Goal: Task Accomplishment & Management: Complete application form

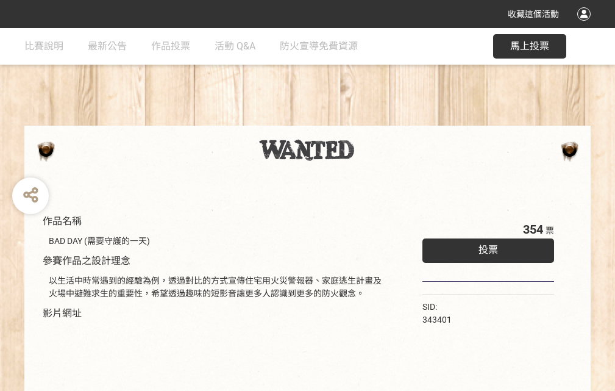
click at [586, 26] on div "收藏這個活動" at bounding box center [307, 14] width 615 height 28
click at [381, 120] on div "作品名稱 BAD DAY (需要守護的一天) 參賽作品之設計理念 以生活中時常遇到的經驗為例，透過對比的方式宣傳住宅用火災警報器、家庭逃生計畫及火場中避難求生…" at bounding box center [307, 284] width 615 height 513
click at [485, 247] on span "投票" at bounding box center [489, 250] width 20 height 12
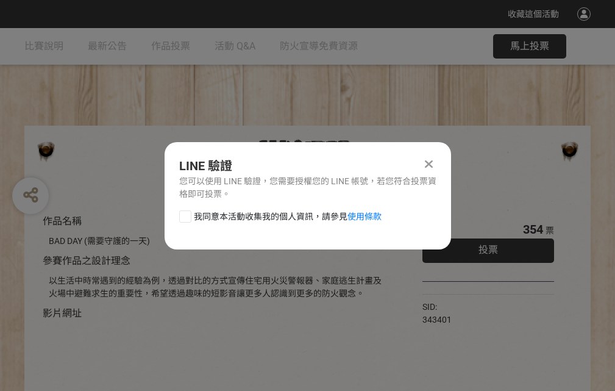
click at [184, 214] on div at bounding box center [185, 216] width 12 height 12
checkbox input "true"
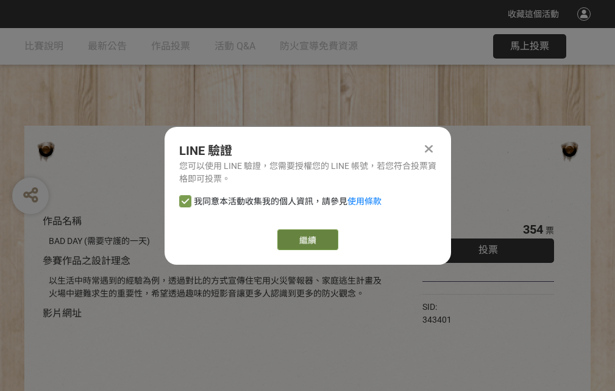
click at [307, 240] on link "繼續" at bounding box center [307, 239] width 61 height 21
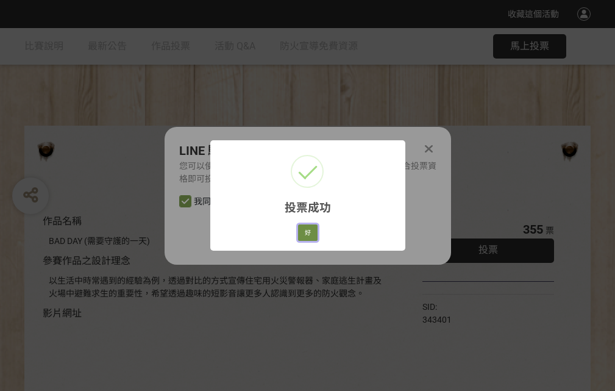
click at [304, 230] on button "好" at bounding box center [308, 232] width 20 height 17
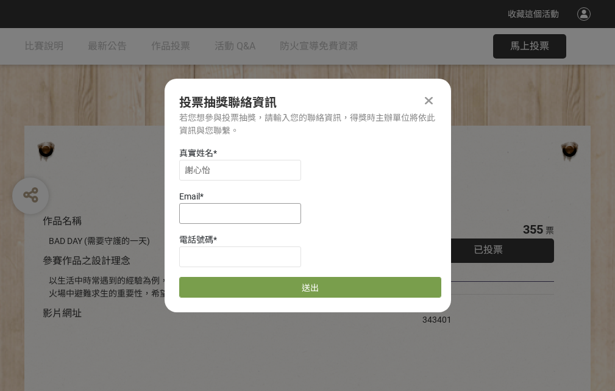
click at [244, 213] on input at bounding box center [240, 213] width 122 height 21
type input "[EMAIL_ADDRESS][DOMAIN_NAME]"
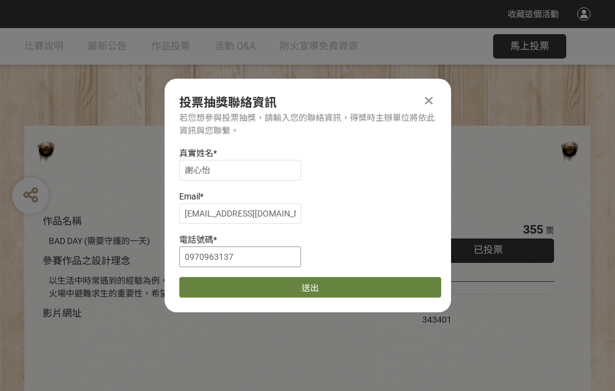
type input "0970963137"
click at [214, 283] on button "送出" at bounding box center [310, 287] width 262 height 21
